Goal: Information Seeking & Learning: Learn about a topic

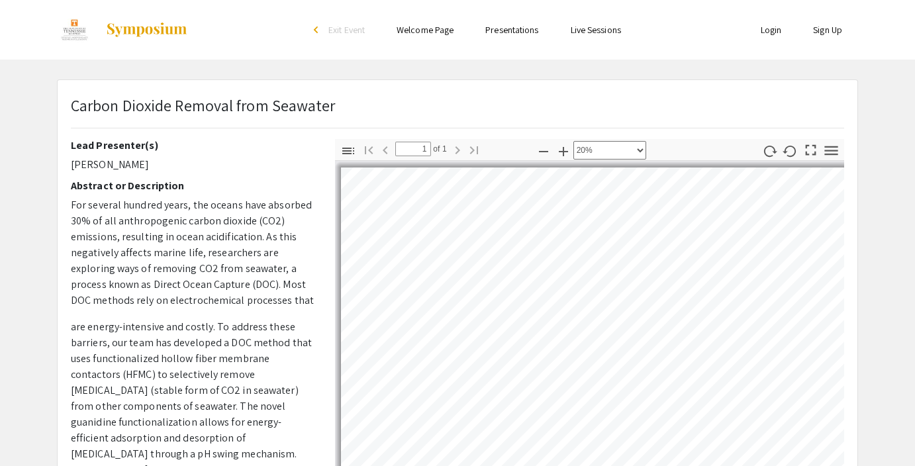
select select "custom"
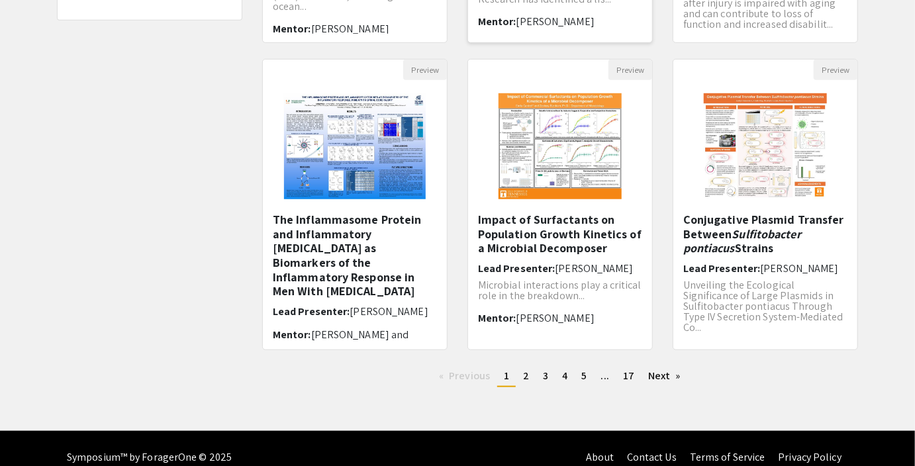
scroll to position [412, 0]
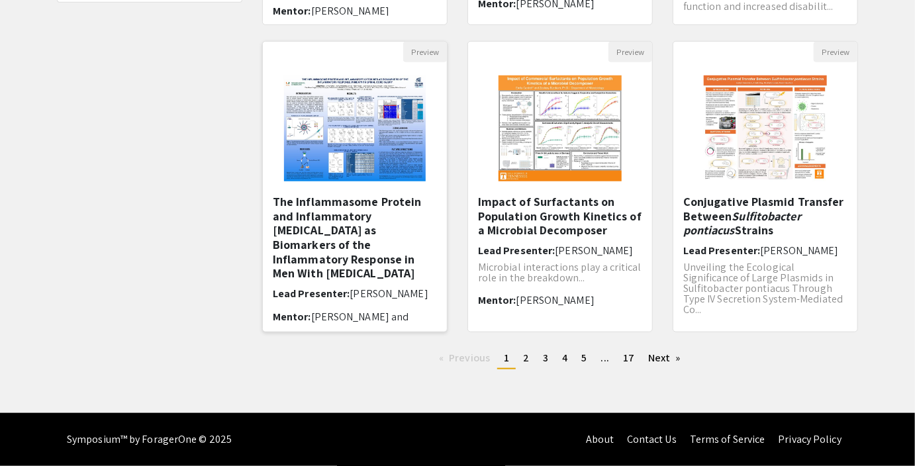
click at [348, 151] on img at bounding box center [355, 128] width 168 height 132
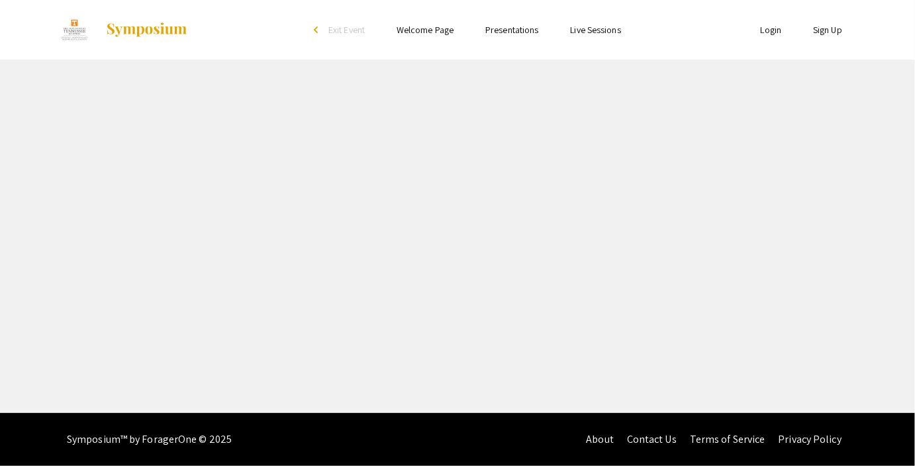
select select "custom"
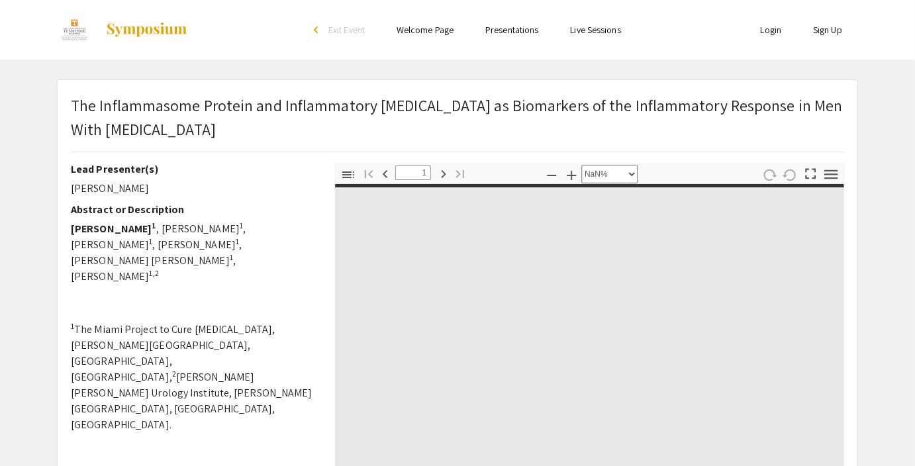
type input "0"
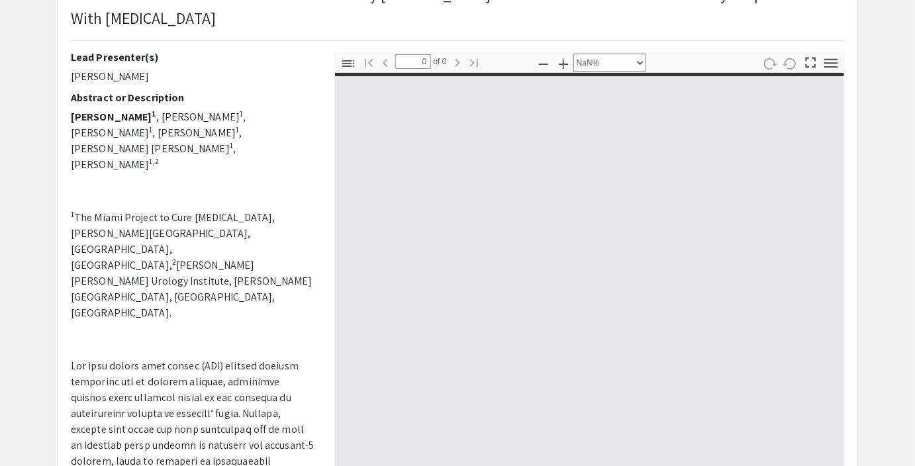
scroll to position [114, 0]
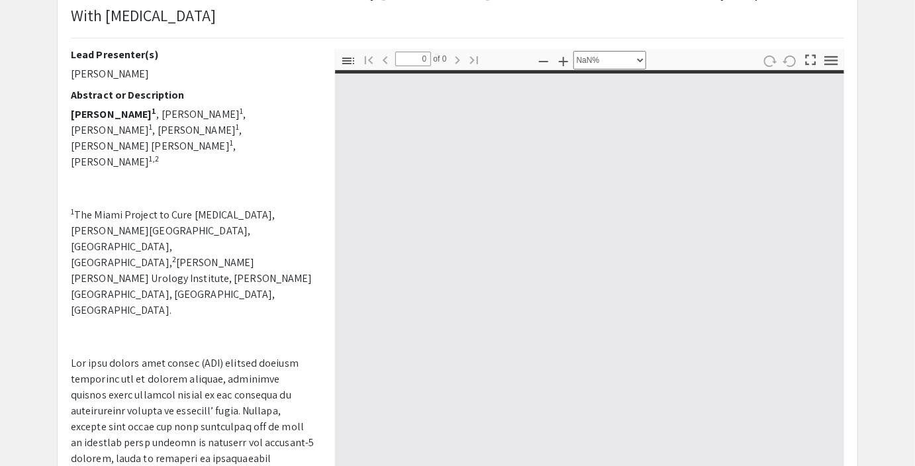
select select "auto"
type input "1"
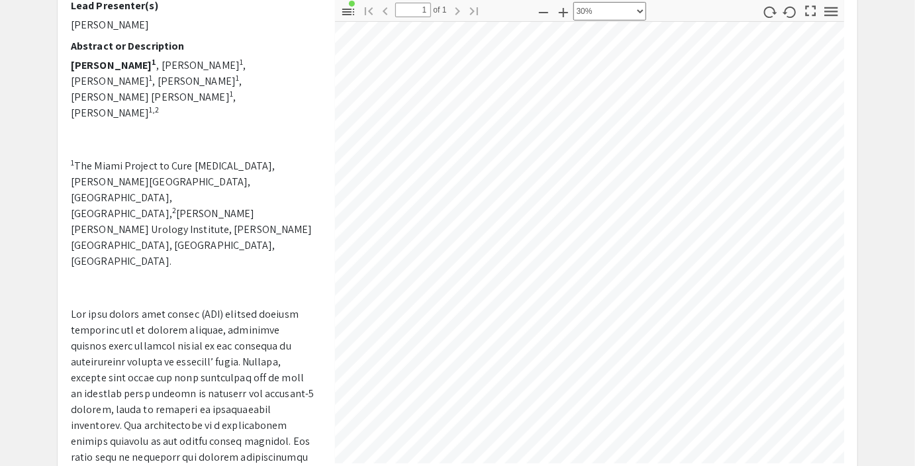
scroll to position [73, 175]
select select "custom"
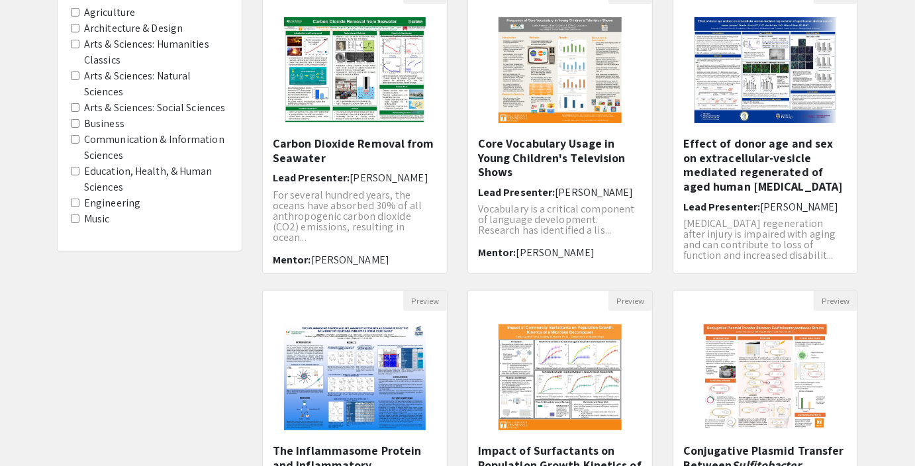
scroll to position [412, 0]
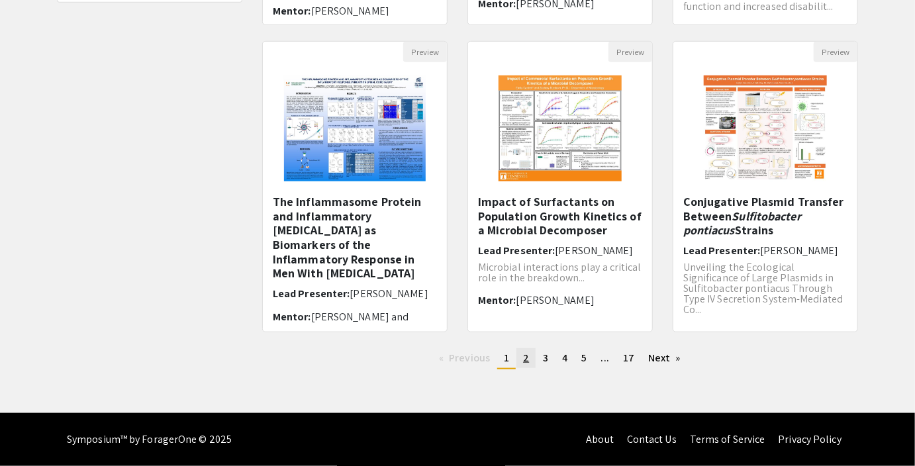
click at [524, 356] on span "2" at bounding box center [526, 358] width 6 height 14
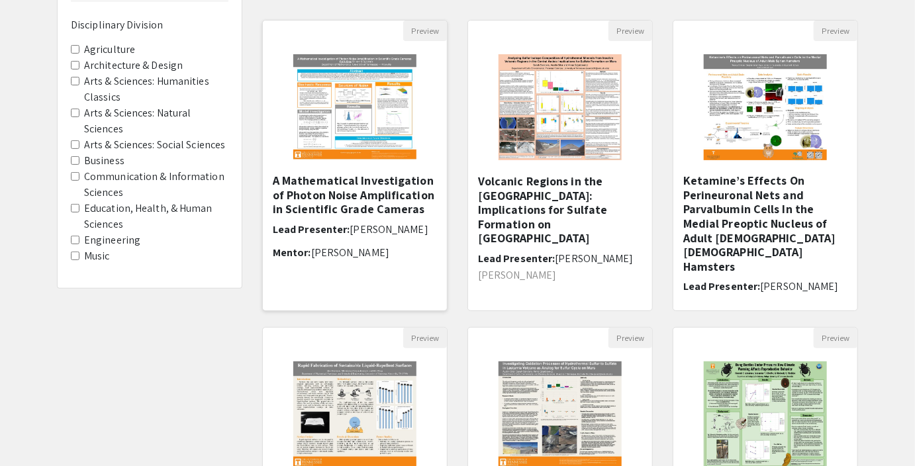
scroll to position [128, 0]
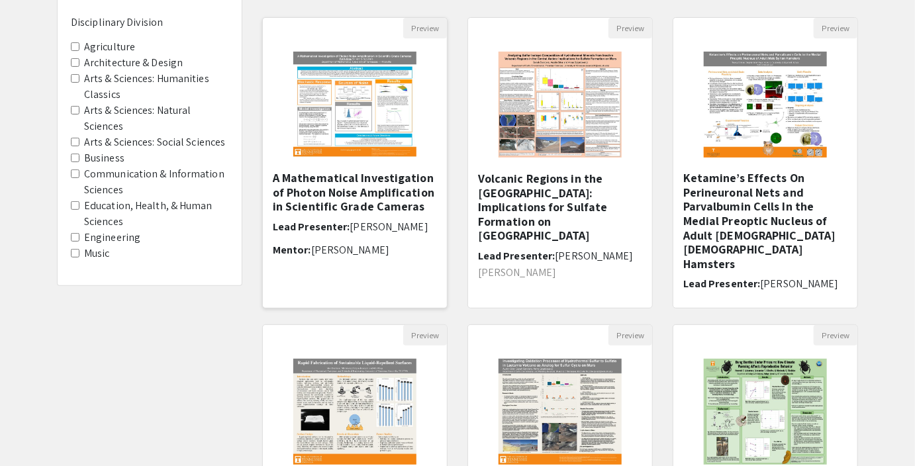
click at [360, 216] on div "A Mathematical Investigation of Photon Noise Amplification in Scientific Grade …" at bounding box center [355, 235] width 164 height 128
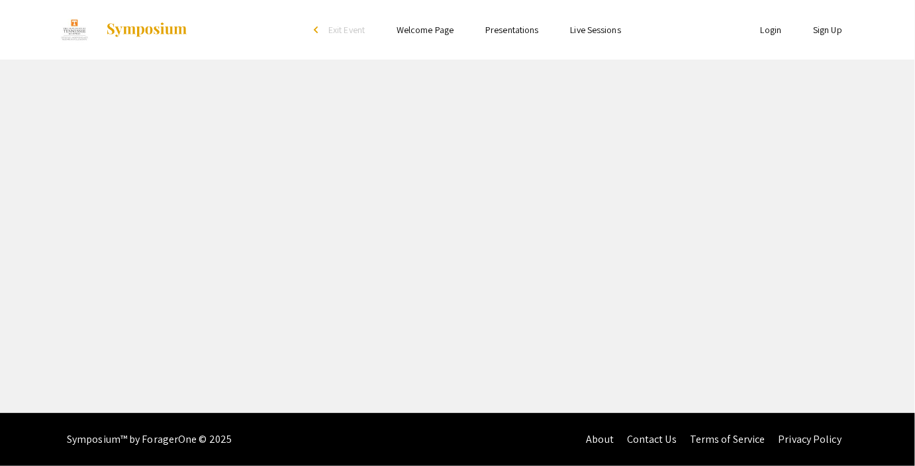
select select "custom"
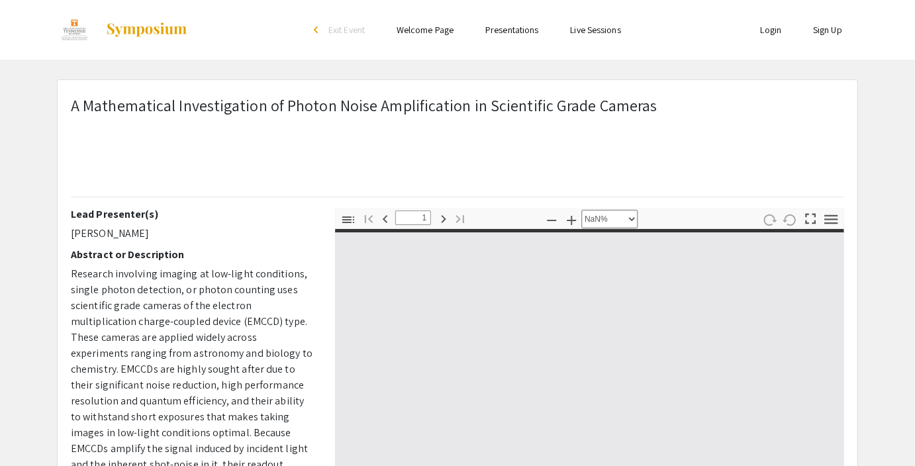
type input "0"
select select "custom"
type input "1"
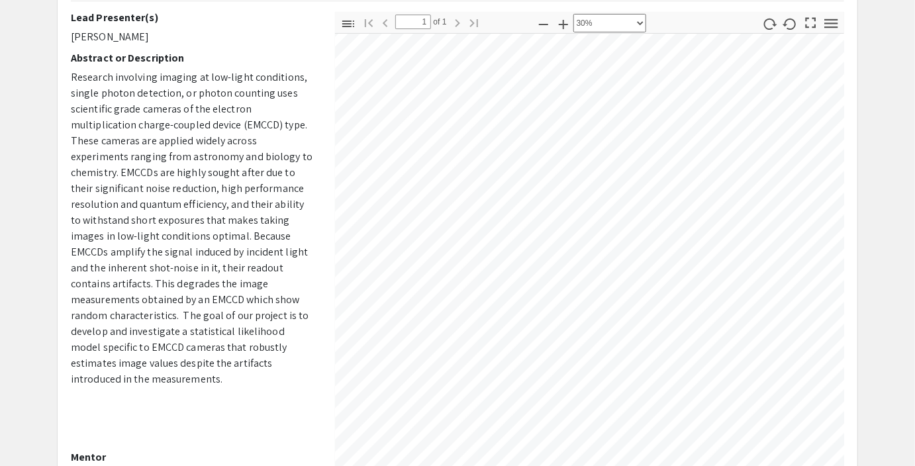
scroll to position [0, 0]
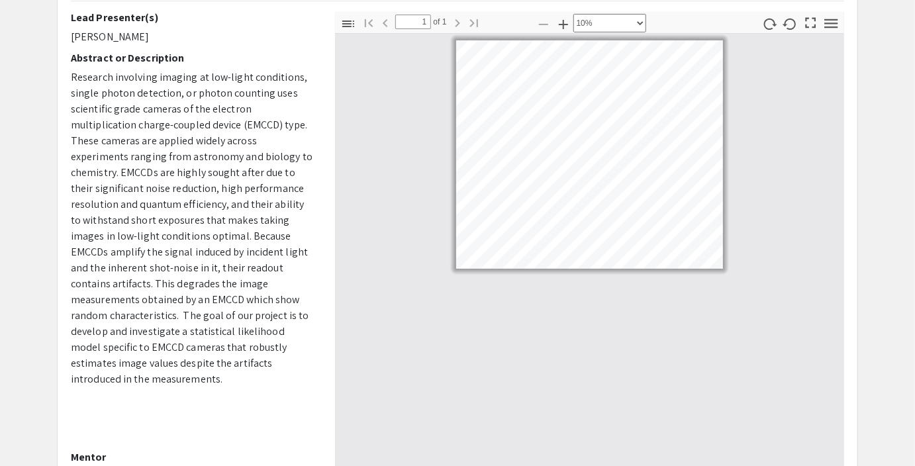
select select "custom"
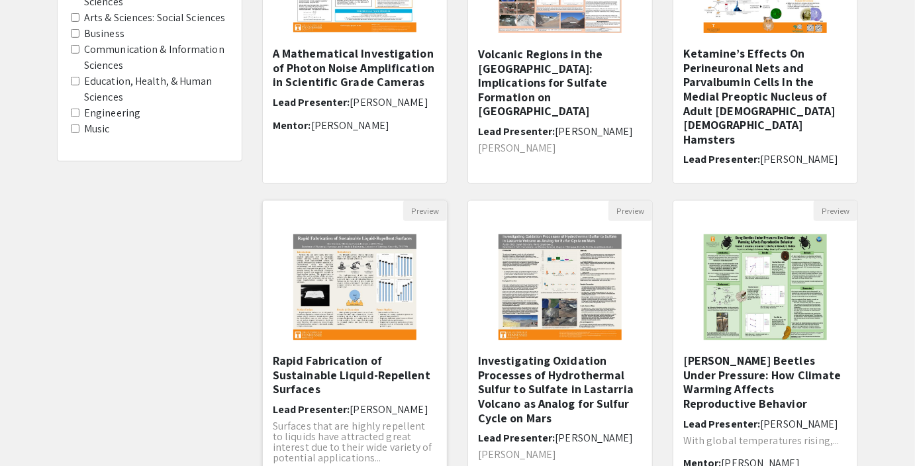
click at [334, 342] on img "Open Presentation <p>Rapid Fabrication of Sustainable Liquid-Repellent Surfaces…" at bounding box center [355, 287] width 150 height 132
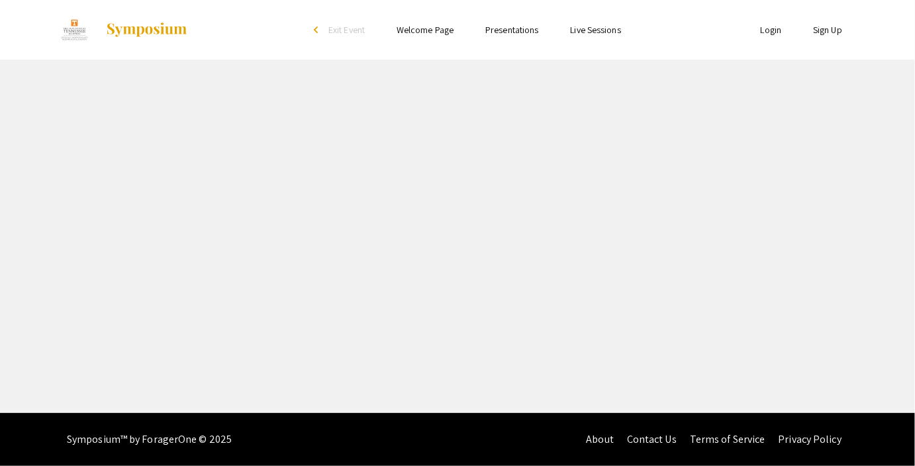
select select "custom"
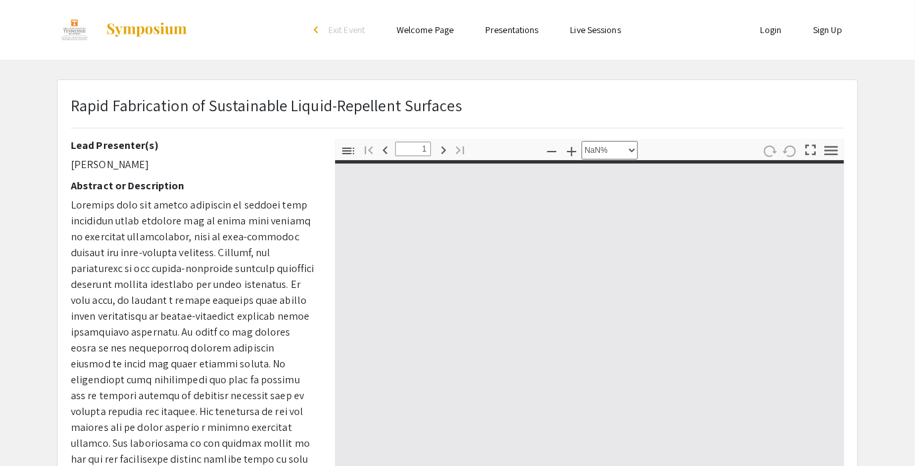
type input "0"
select select "custom"
type input "1"
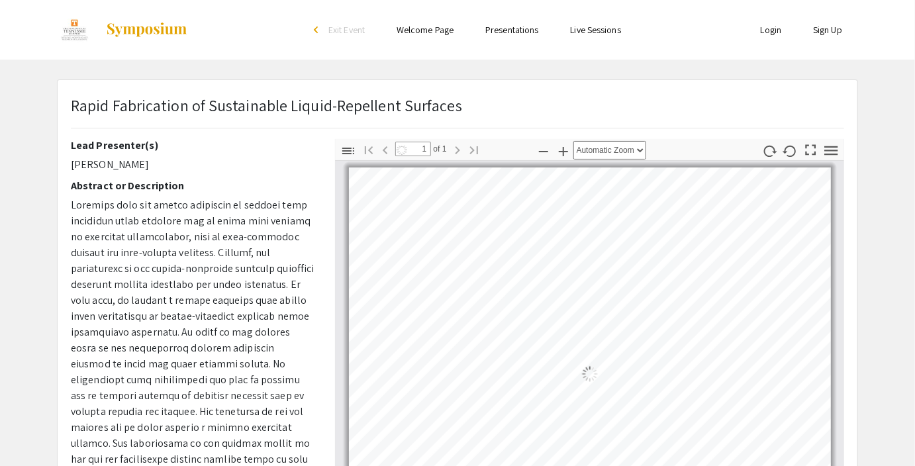
select select "auto"
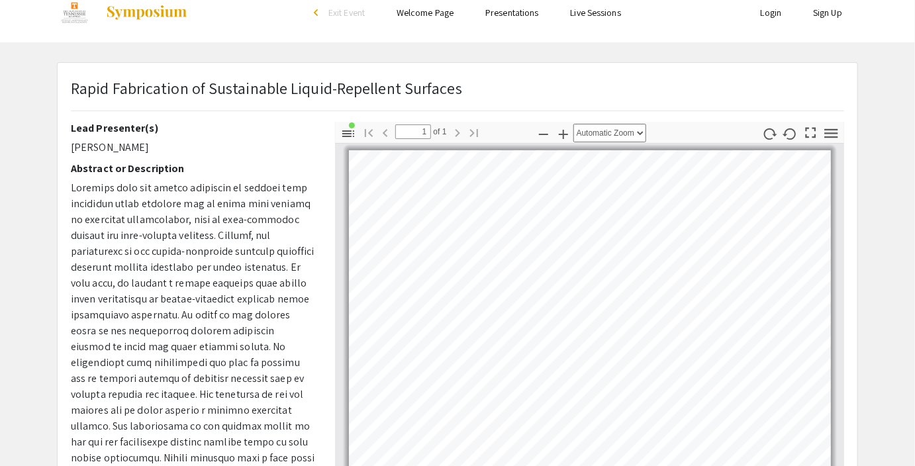
scroll to position [17, 0]
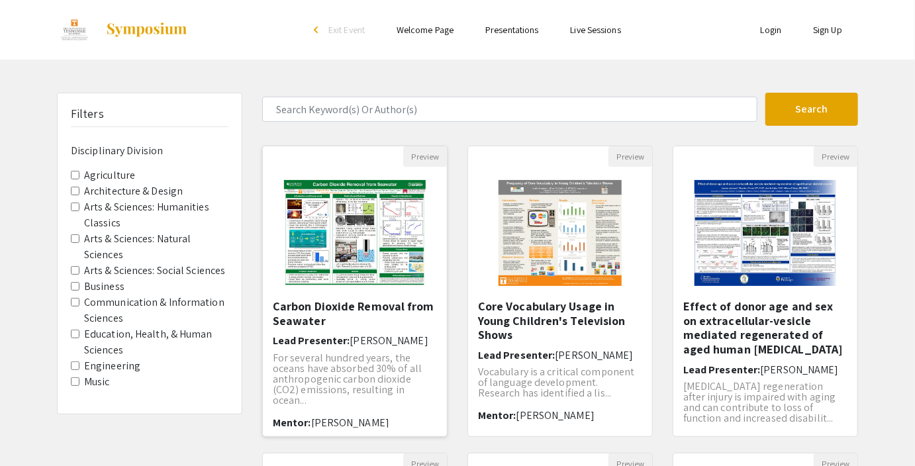
click at [336, 293] on img "Open Presentation <p>Carbon Dioxide Removal from Seawater</p>" at bounding box center [355, 233] width 168 height 132
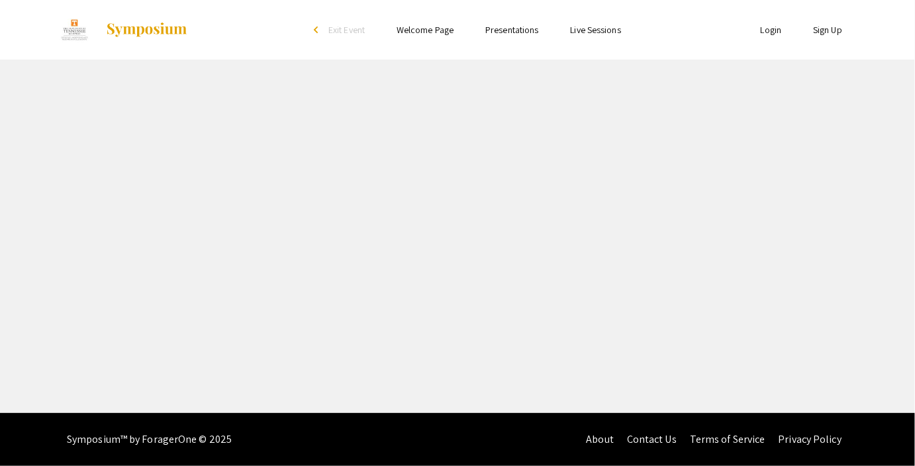
select select "custom"
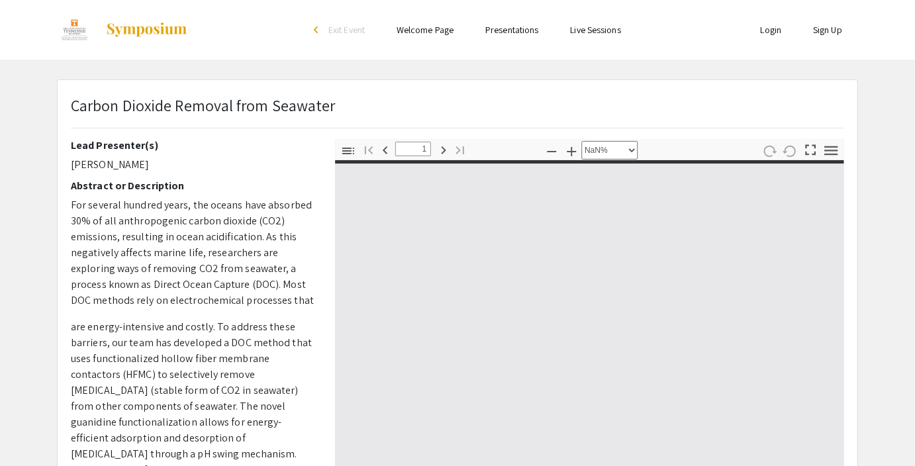
type input "0"
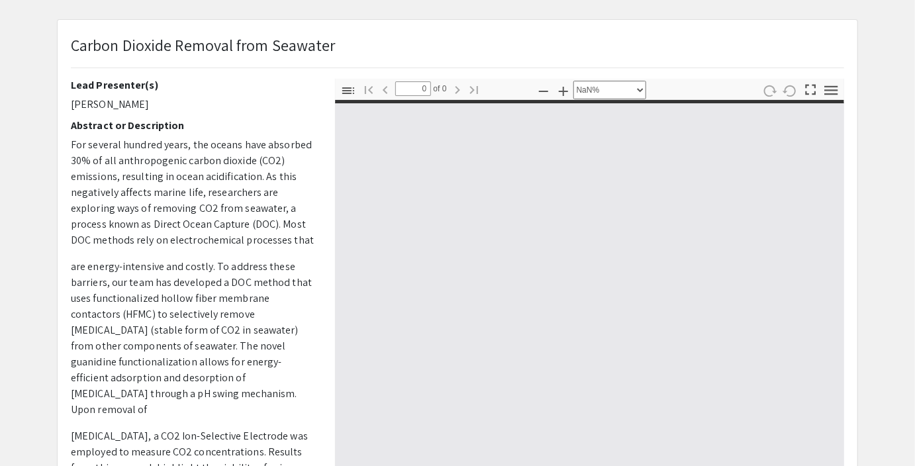
select select "auto"
type input "1"
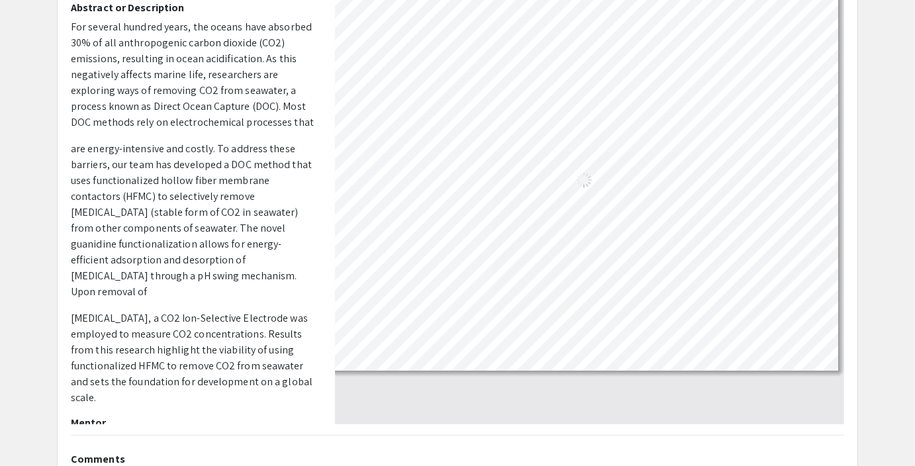
scroll to position [0, 11]
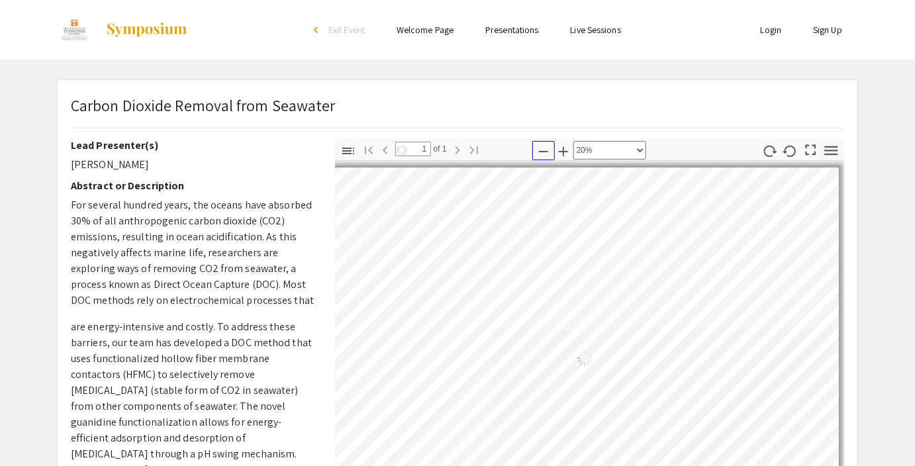
click at [542, 150] on icon "button" at bounding box center [544, 152] width 16 height 16
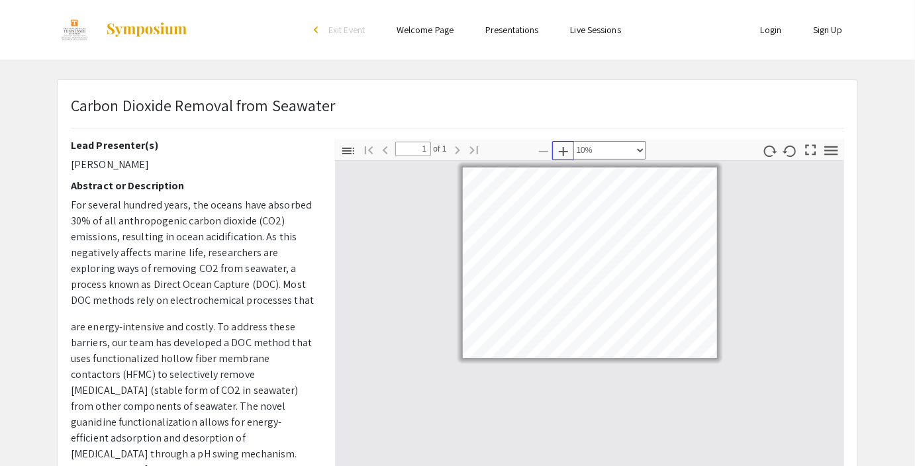
click at [562, 148] on icon "button" at bounding box center [564, 152] width 16 height 16
select select "custom"
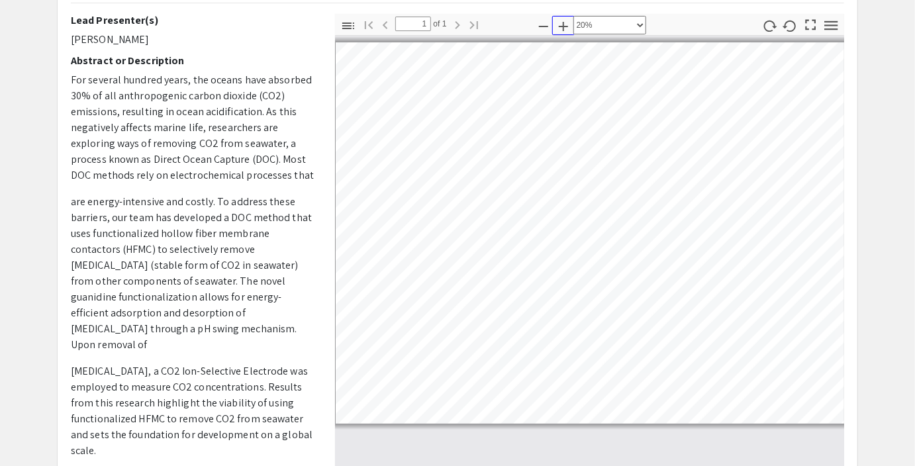
scroll to position [0, 5]
